Goal: Information Seeking & Learning: Learn about a topic

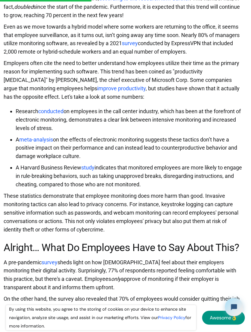
scroll to position [1073, 2]
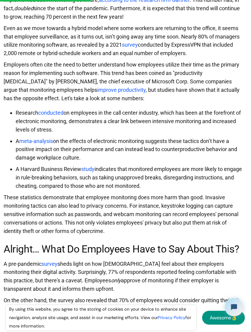
click at [11, 297] on p "On the other hand, the survey also revealed that 70% of employees would conside…" at bounding box center [123, 311] width 239 height 28
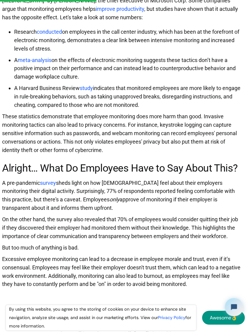
scroll to position [1154, 4]
click at [11, 227] on p "On the other hand, the survey also revealed that 70% of employees would conside…" at bounding box center [121, 229] width 239 height 28
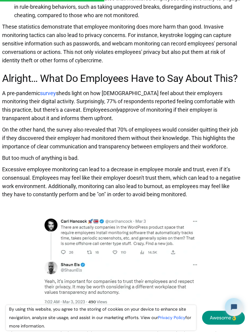
scroll to position [1244, 4]
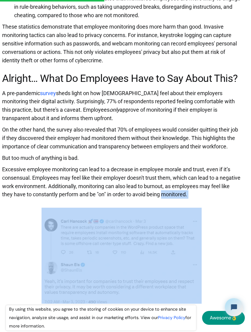
click at [10, 297] on figure at bounding box center [121, 261] width 239 height 106
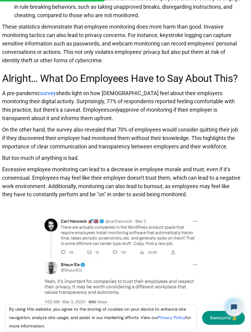
click at [11, 277] on figure at bounding box center [121, 261] width 239 height 106
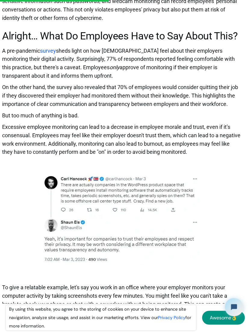
scroll to position [1296, 4]
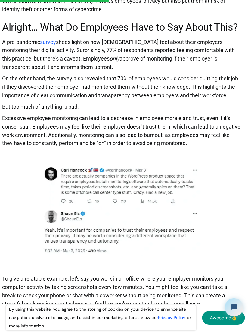
scroll to position [1295, 4]
click at [7, 241] on figure at bounding box center [121, 210] width 239 height 106
copy p "To"
click at [26, 275] on p "To give a relatable example, let's say you work in an office where your employe…" at bounding box center [121, 293] width 239 height 37
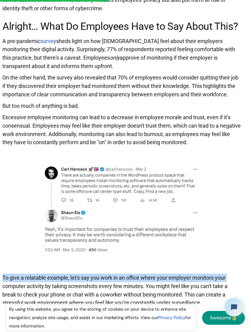
scroll to position [1296, 4]
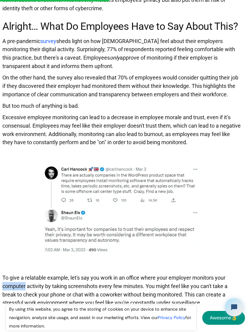
click at [23, 276] on p "To give a relatable example, let's say you work in an office where your employe…" at bounding box center [121, 292] width 239 height 37
click at [23, 275] on p "To give a relatable example, let's say you work in an office where your employe…" at bounding box center [121, 292] width 239 height 37
click at [22, 276] on p "To give a relatable example, let's say you work in an office where your employe…" at bounding box center [121, 292] width 239 height 37
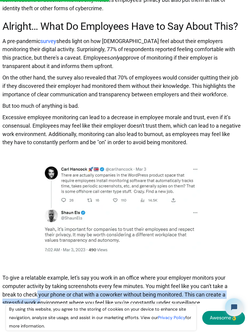
click at [36, 274] on p "To give a relatable example, let's say you work in an office where your employe…" at bounding box center [121, 292] width 239 height 37
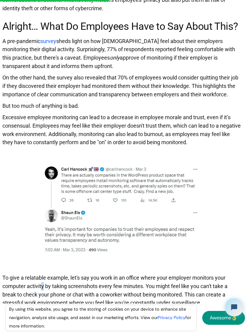
click at [24, 215] on figure at bounding box center [121, 209] width 239 height 106
